Goal: Task Accomplishment & Management: Manage account settings

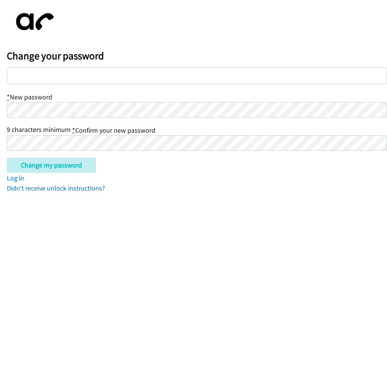
click at [29, 78] on div at bounding box center [197, 75] width 381 height 17
click at [57, 169] on input "Change my password" at bounding box center [51, 165] width 89 height 15
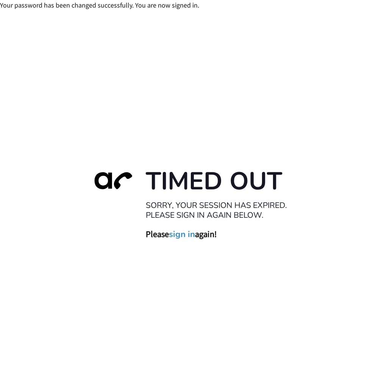
click at [180, 236] on link "sign in" at bounding box center [182, 234] width 26 height 11
click at [182, 236] on link "sign in" at bounding box center [182, 234] width 26 height 11
